Goal: Transaction & Acquisition: Book appointment/travel/reservation

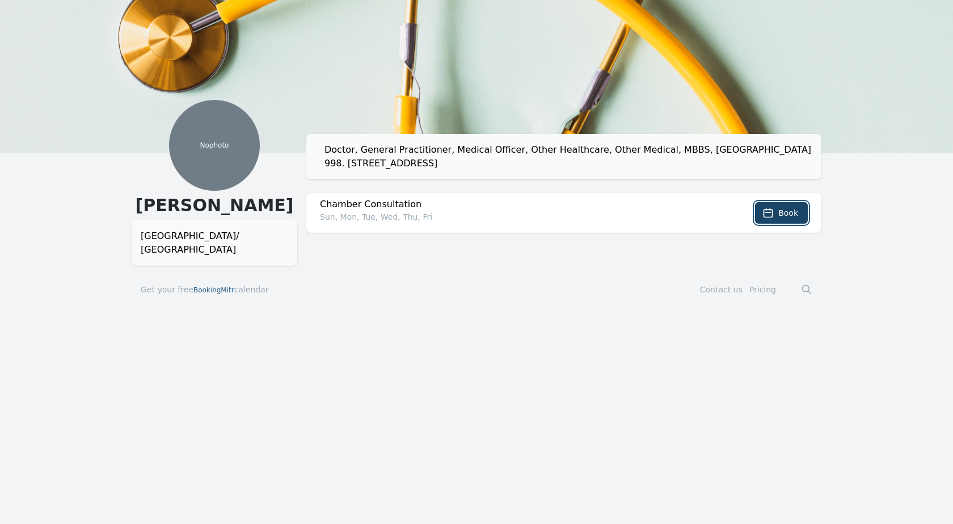
click at [776, 211] on button "Book" at bounding box center [781, 213] width 53 height 22
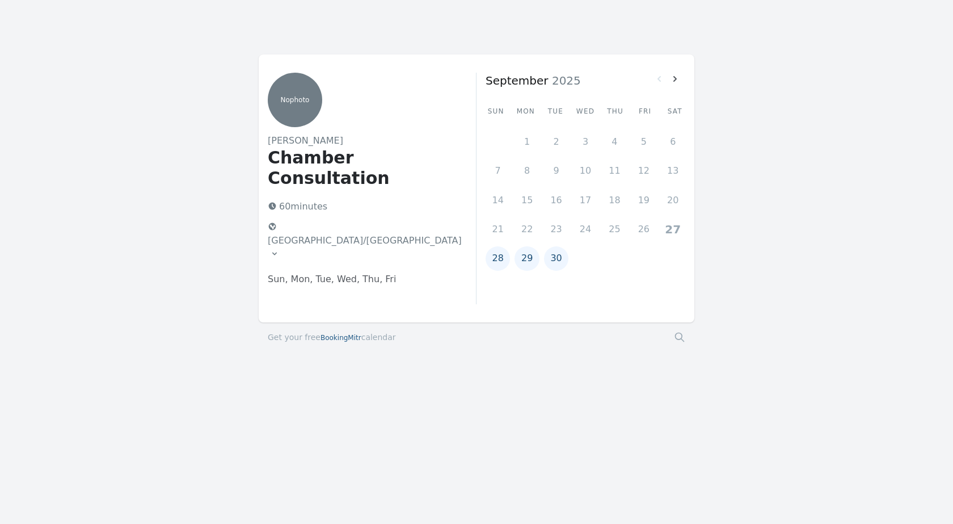
click at [495, 255] on button "28" at bounding box center [498, 258] width 24 height 24
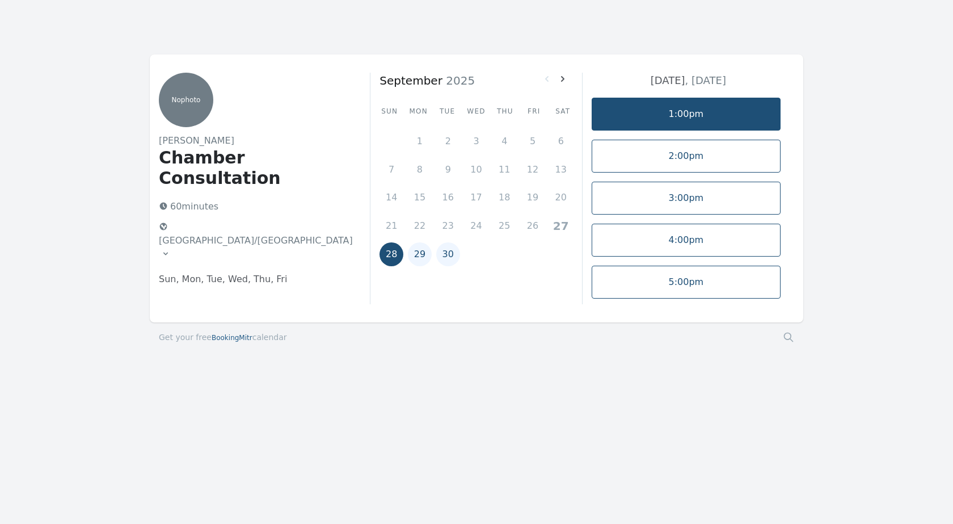
click at [716, 108] on link "1:00pm" at bounding box center [686, 114] width 189 height 33
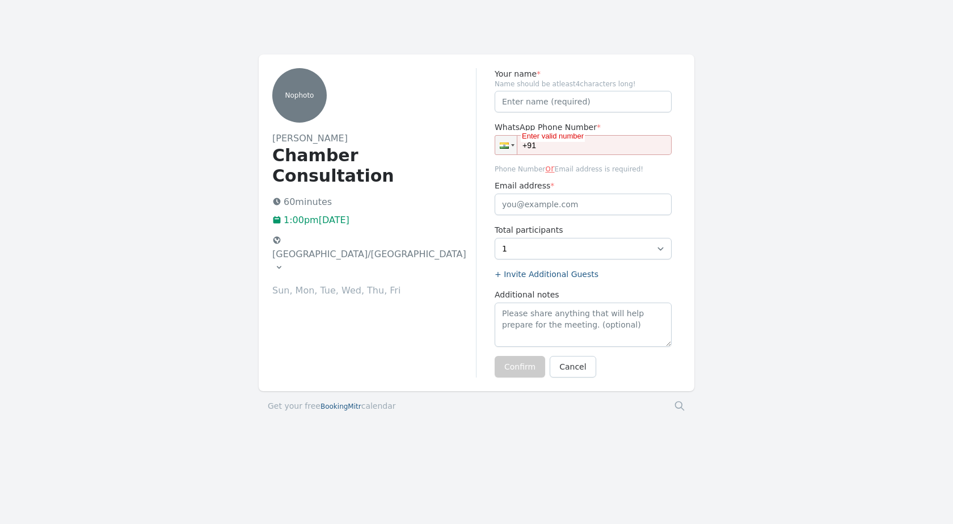
click at [284, 263] on icon at bounding box center [279, 267] width 9 height 9
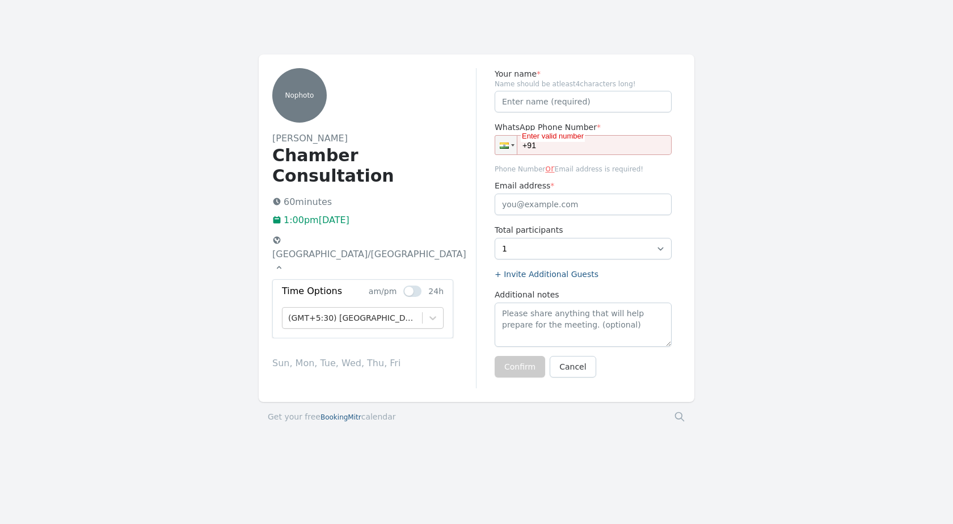
click at [284, 263] on icon at bounding box center [279, 267] width 9 height 9
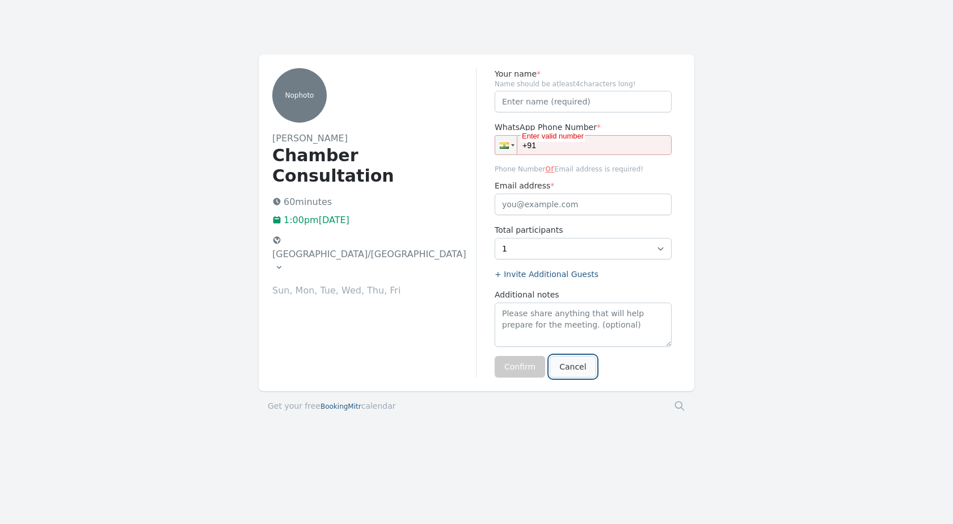
click at [569, 369] on link "Cancel" at bounding box center [573, 367] width 46 height 22
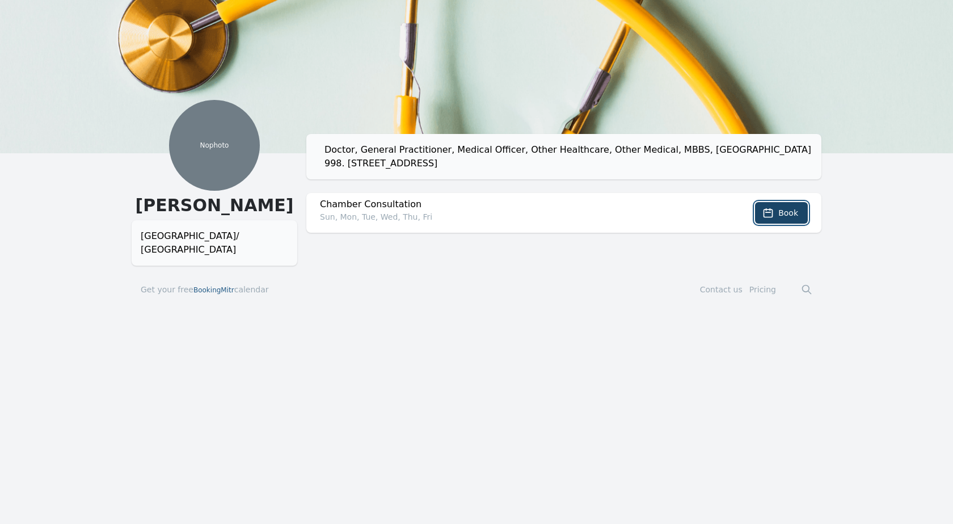
click at [795, 207] on button "Book" at bounding box center [781, 213] width 53 height 22
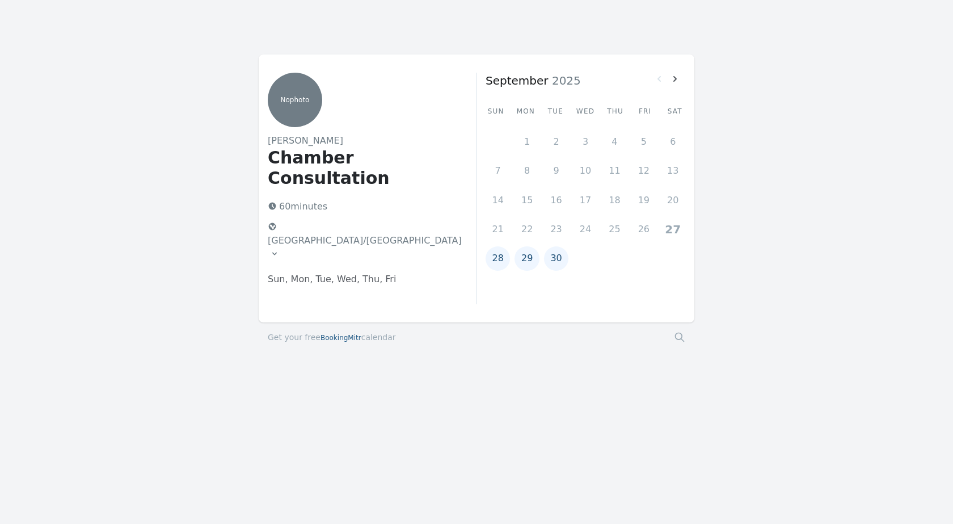
click at [499, 260] on button "28" at bounding box center [498, 258] width 24 height 24
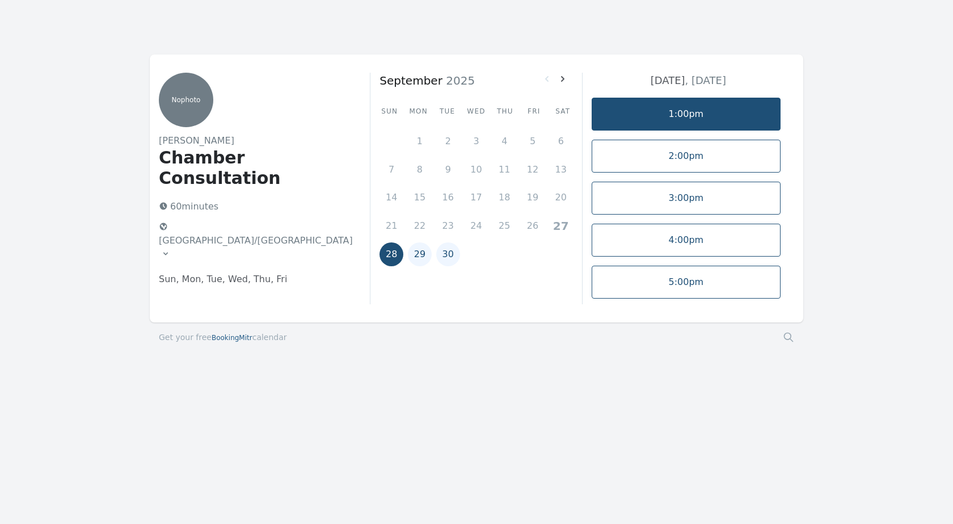
click at [654, 107] on link "1:00pm" at bounding box center [686, 114] width 189 height 33
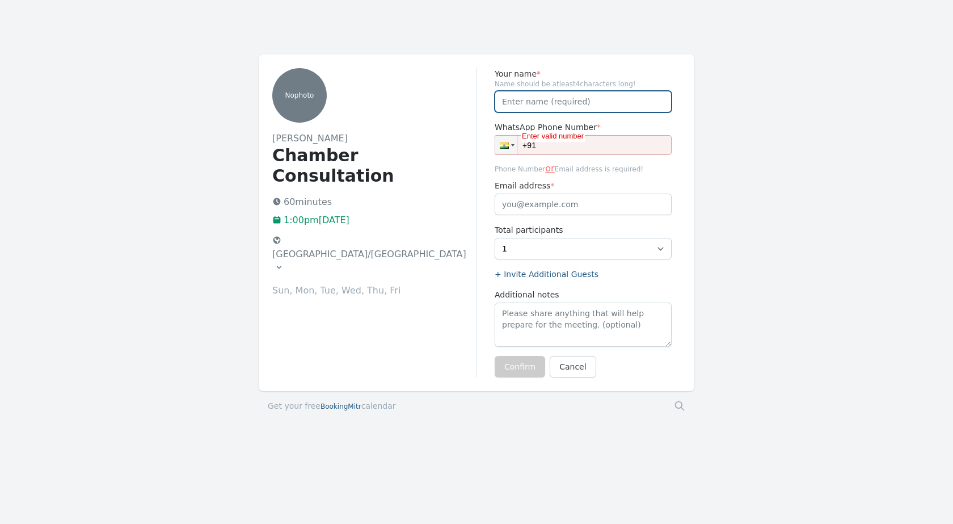
click at [603, 104] on input "Your name *" at bounding box center [583, 102] width 177 height 22
type input "akshay"
click at [585, 142] on input "+91" at bounding box center [583, 145] width 177 height 20
click at [343, 232] on button "[GEOGRAPHIC_DATA]/[GEOGRAPHIC_DATA]" at bounding box center [370, 254] width 204 height 45
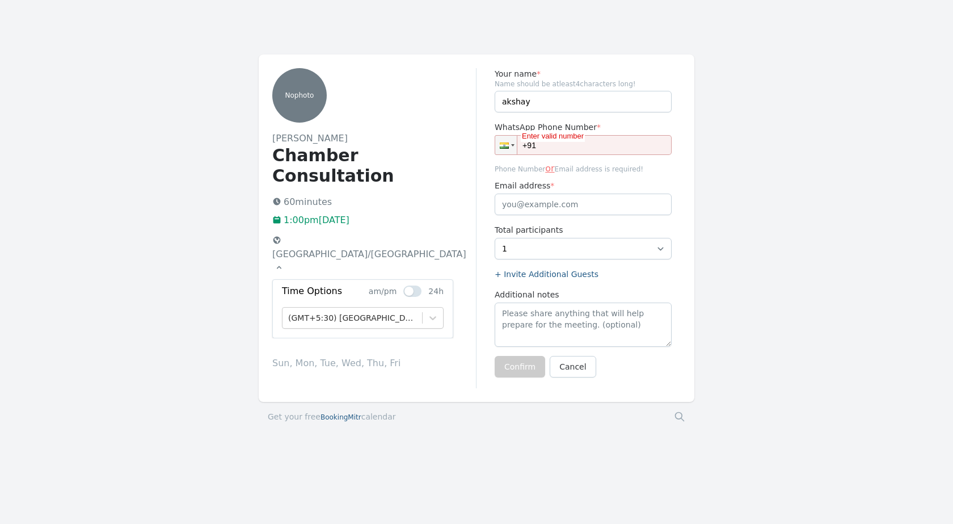
click at [284, 263] on icon at bounding box center [279, 267] width 9 height 9
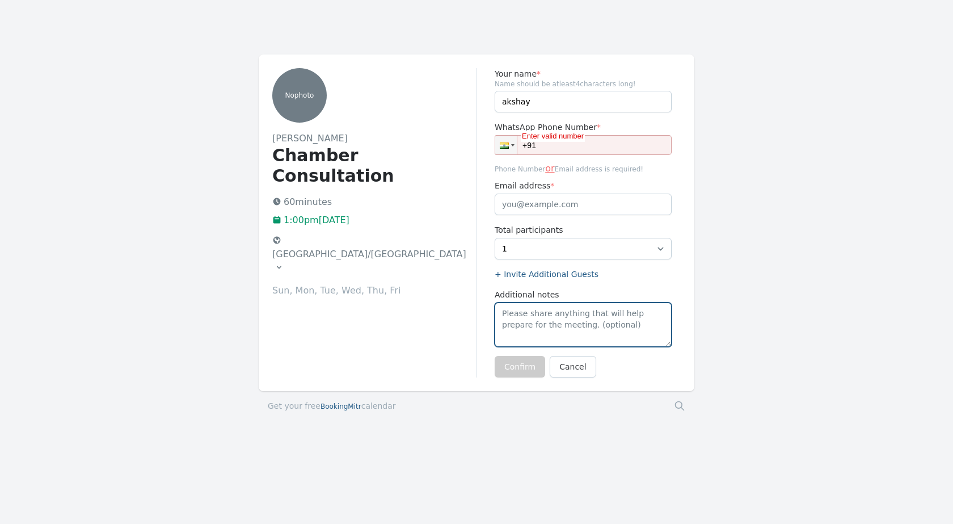
click at [540, 319] on textarea "Additional notes" at bounding box center [583, 324] width 177 height 44
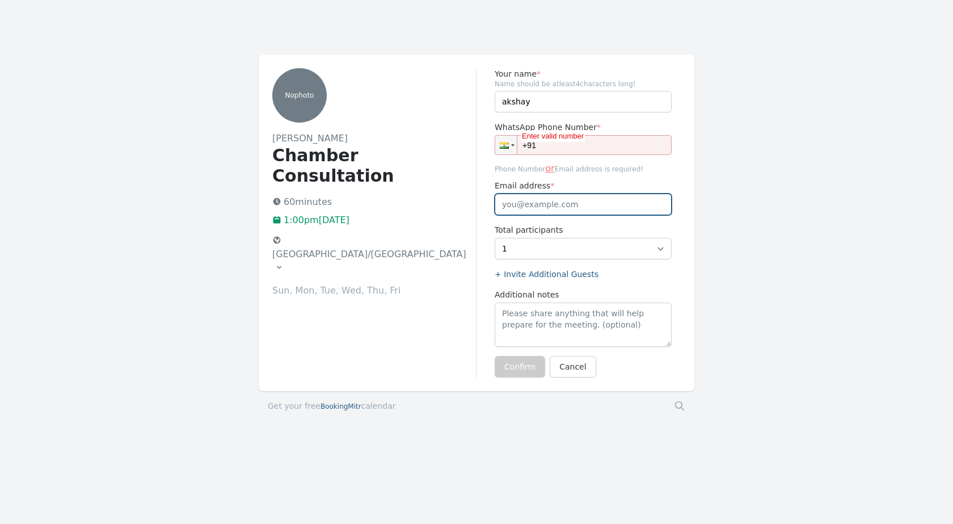
click at [541, 204] on input "Email address *" at bounding box center [583, 205] width 177 height 22
click at [554, 138] on div "Enter valid number" at bounding box center [553, 136] width 64 height 11
click at [557, 150] on input "+91" at bounding box center [583, 145] width 177 height 20
click at [574, 197] on input "Email address *" at bounding box center [583, 205] width 177 height 22
click at [587, 148] on input "+91" at bounding box center [583, 145] width 177 height 20
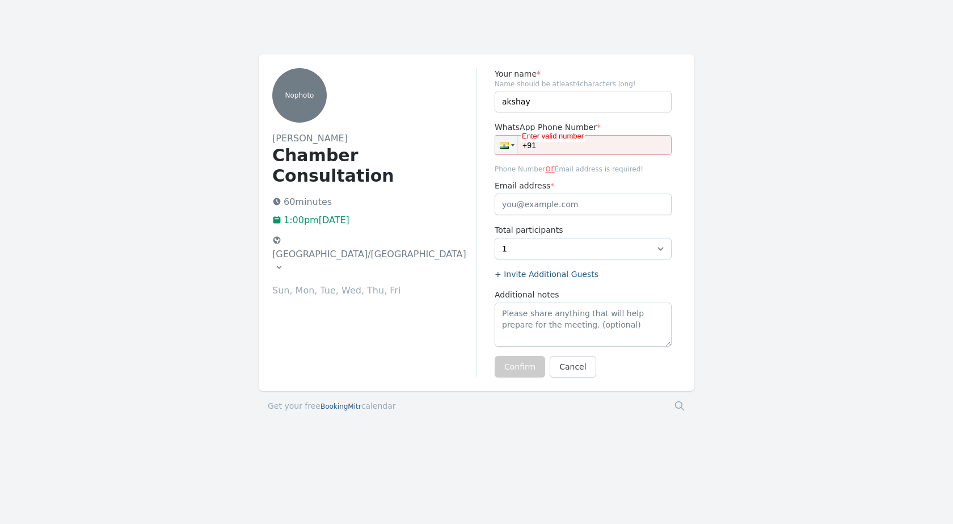
paste input "63663-51958"
type input "[PHONE_NUMBER]"
click at [518, 375] on button "Confirm" at bounding box center [520, 367] width 51 height 22
